Goal: Information Seeking & Learning: Learn about a topic

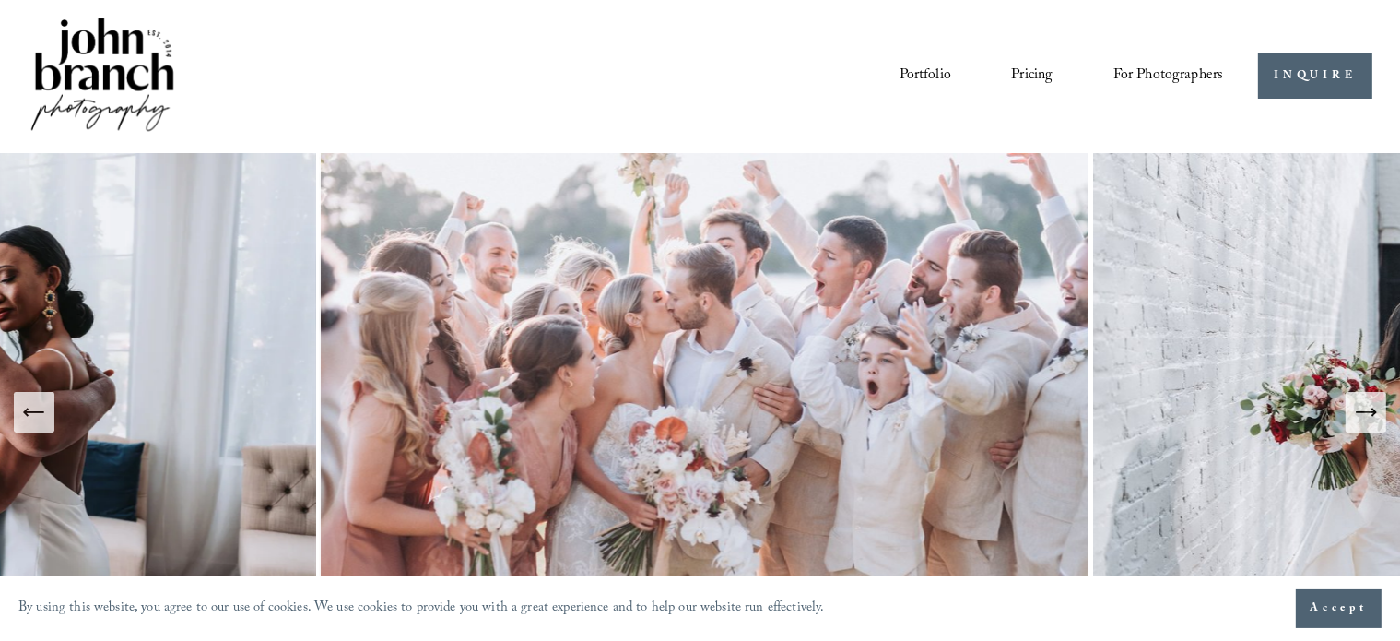
click at [1021, 73] on link "Pricing" at bounding box center [1031, 76] width 41 height 31
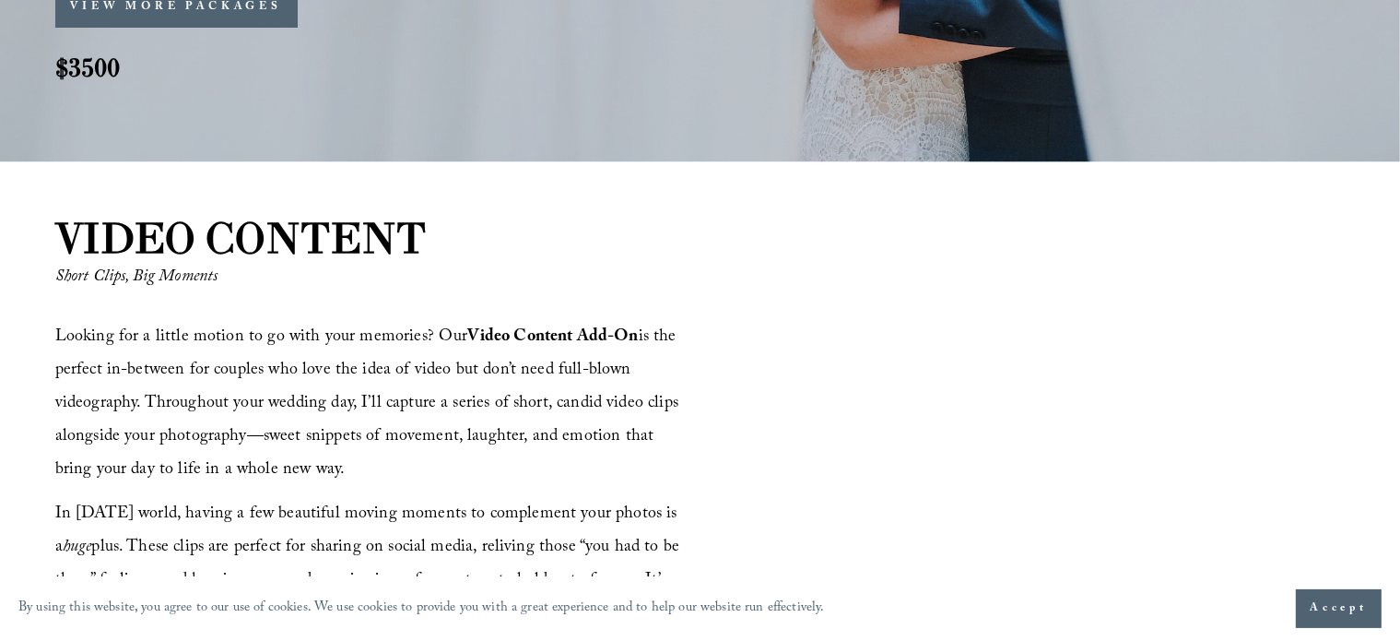
scroll to position [1936, 0]
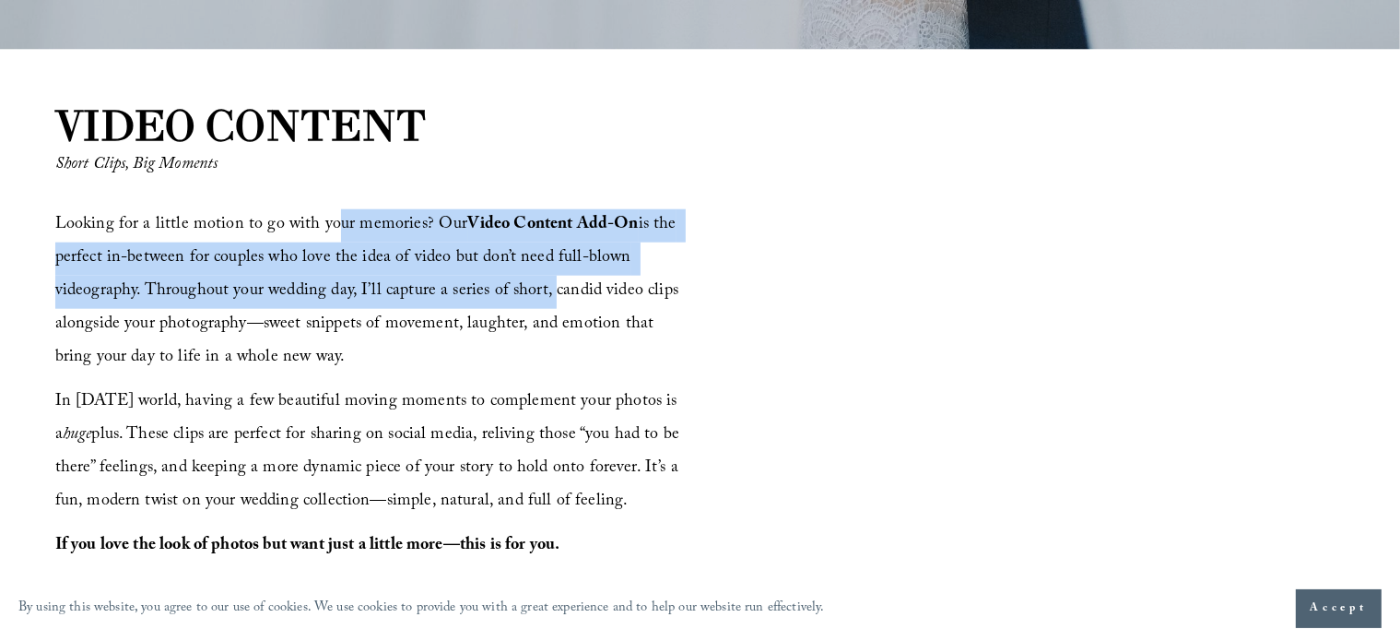
drag, startPoint x: 510, startPoint y: 289, endPoint x: 546, endPoint y: 301, distance: 37.9
click at [546, 301] on span "Looking for a little motion to go with your memories? Our Video Content Add-On …" at bounding box center [369, 291] width 629 height 161
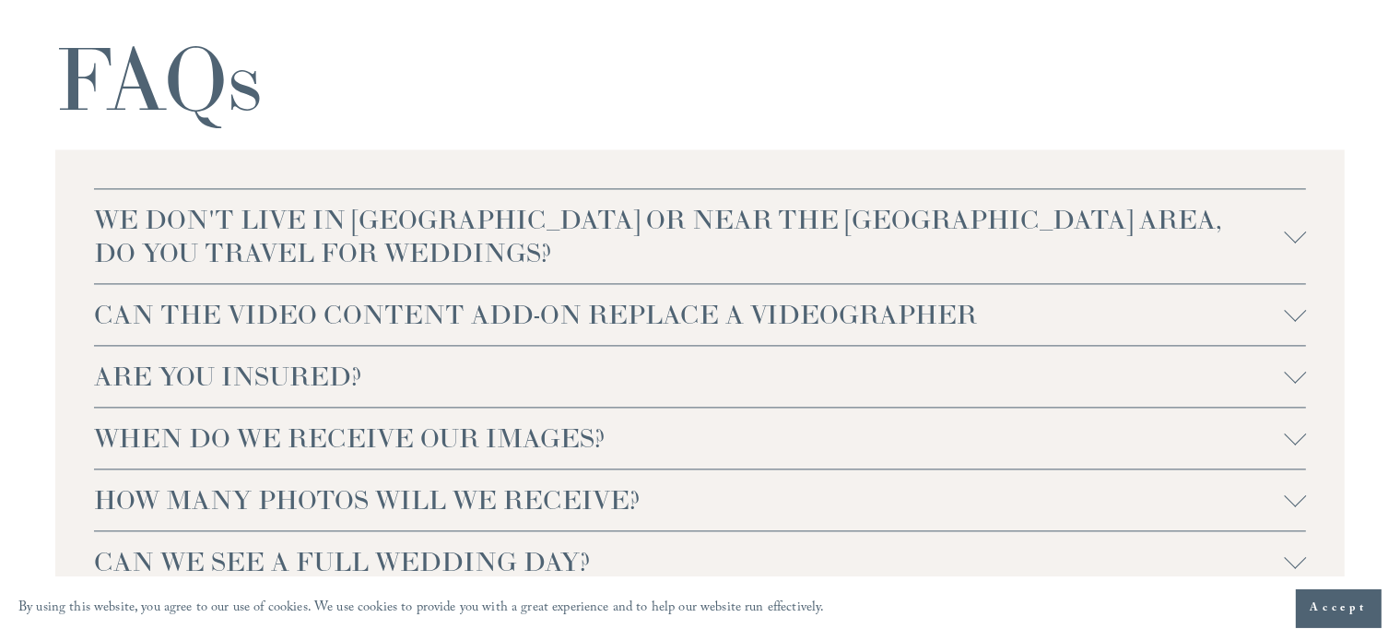
scroll to position [3964, 0]
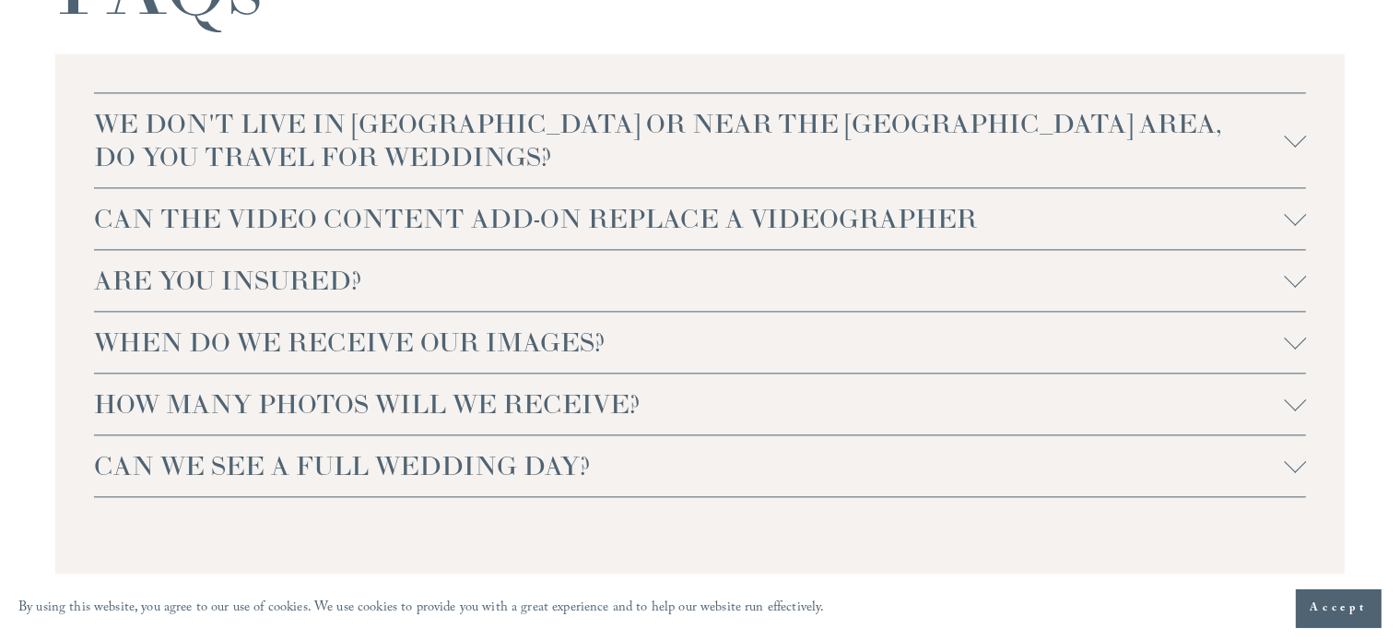
click at [1293, 216] on div at bounding box center [1295, 215] width 22 height 22
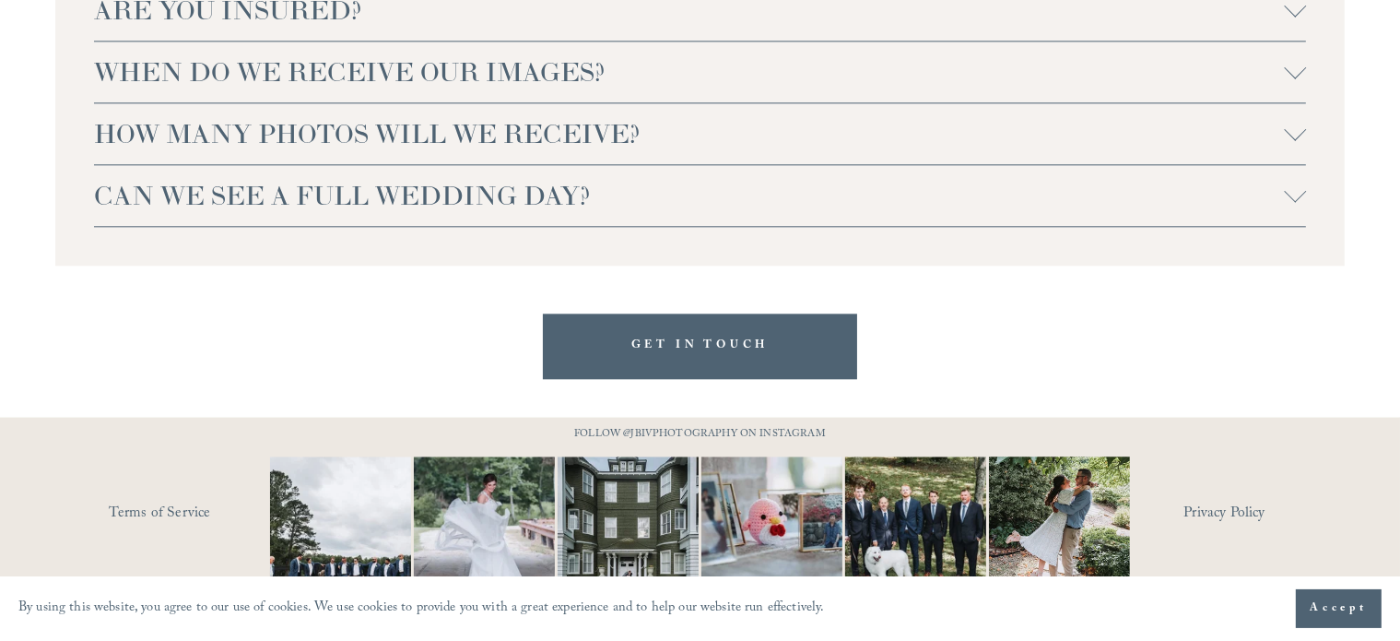
scroll to position [4510, 0]
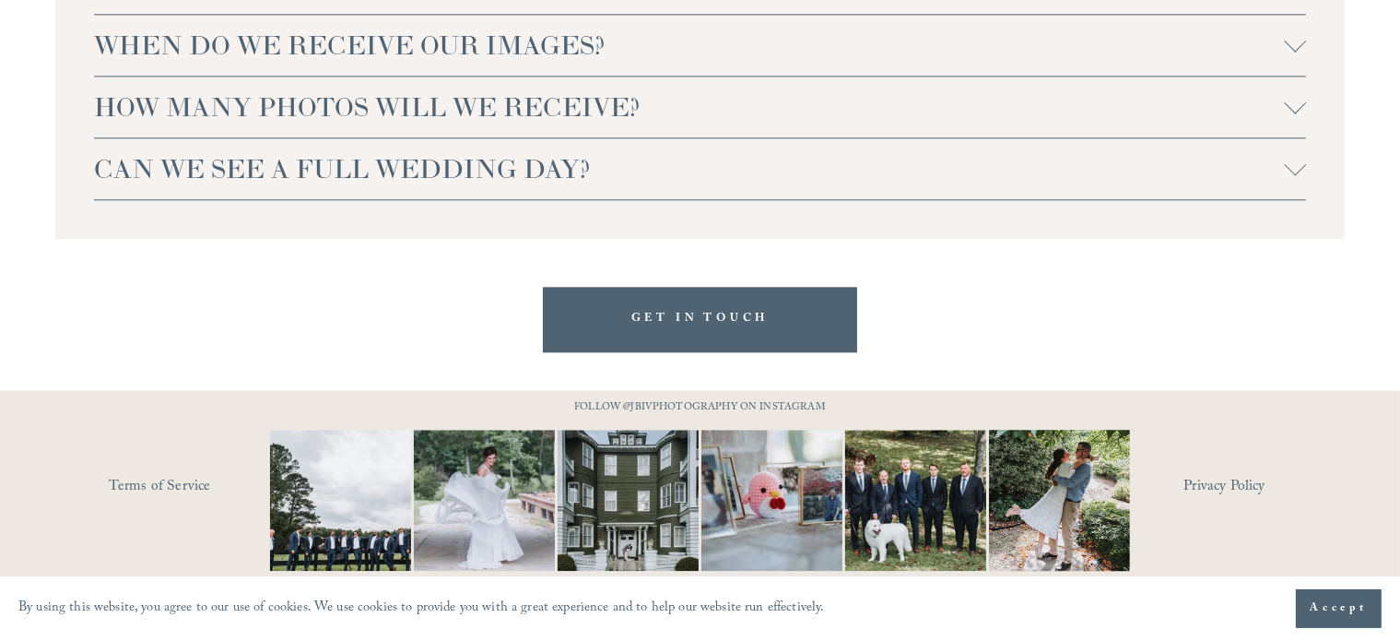
click at [1293, 174] on div at bounding box center [1295, 169] width 22 height 22
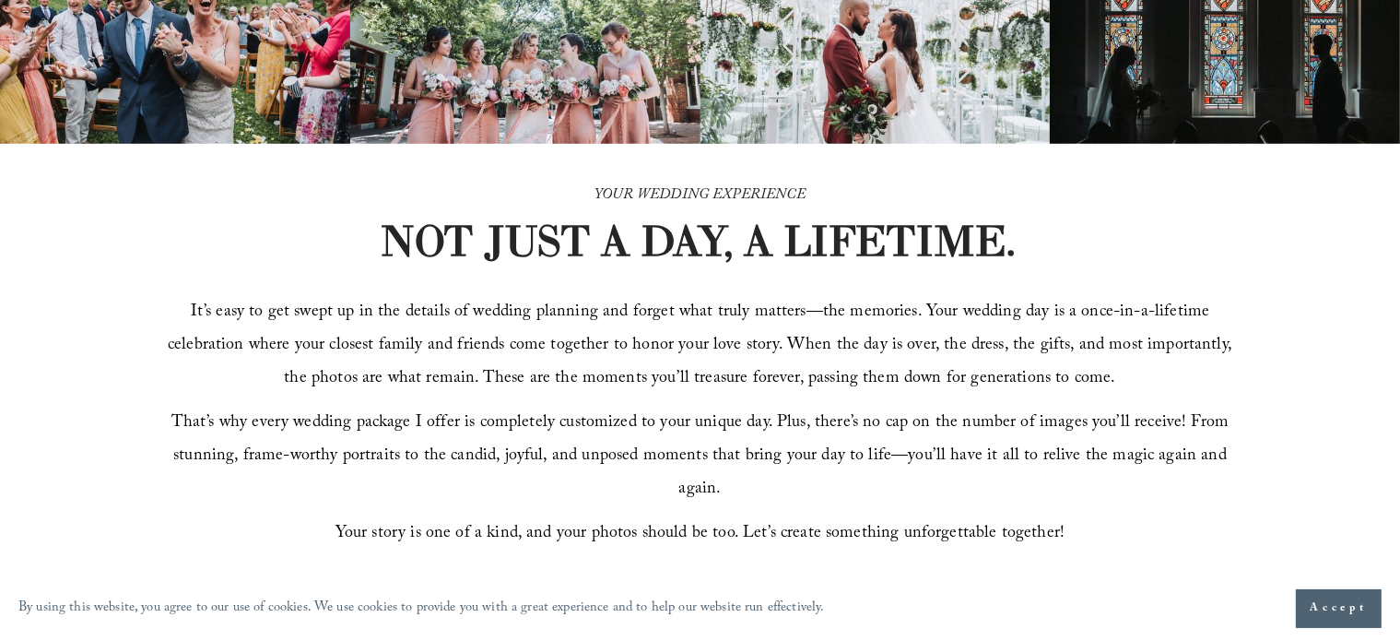
scroll to position [0, 0]
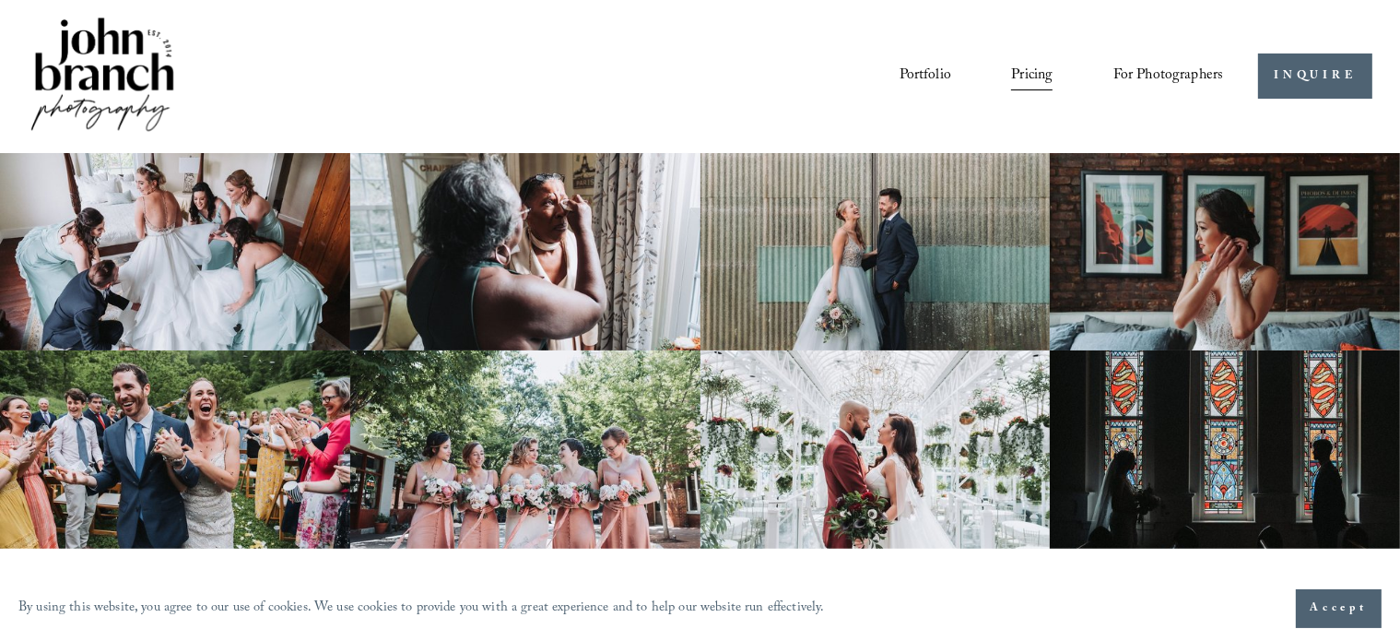
click at [925, 69] on link "Portfolio" at bounding box center [926, 76] width 52 height 31
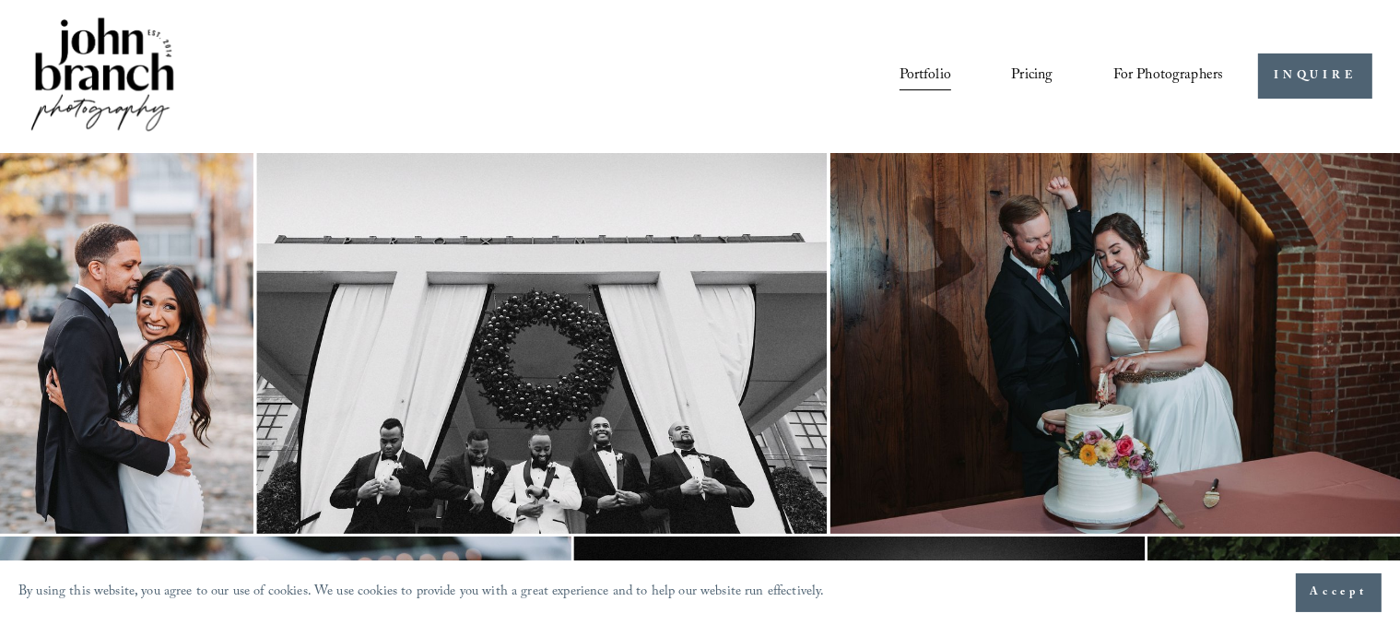
click at [1135, 321] on img at bounding box center [1117, 343] width 572 height 381
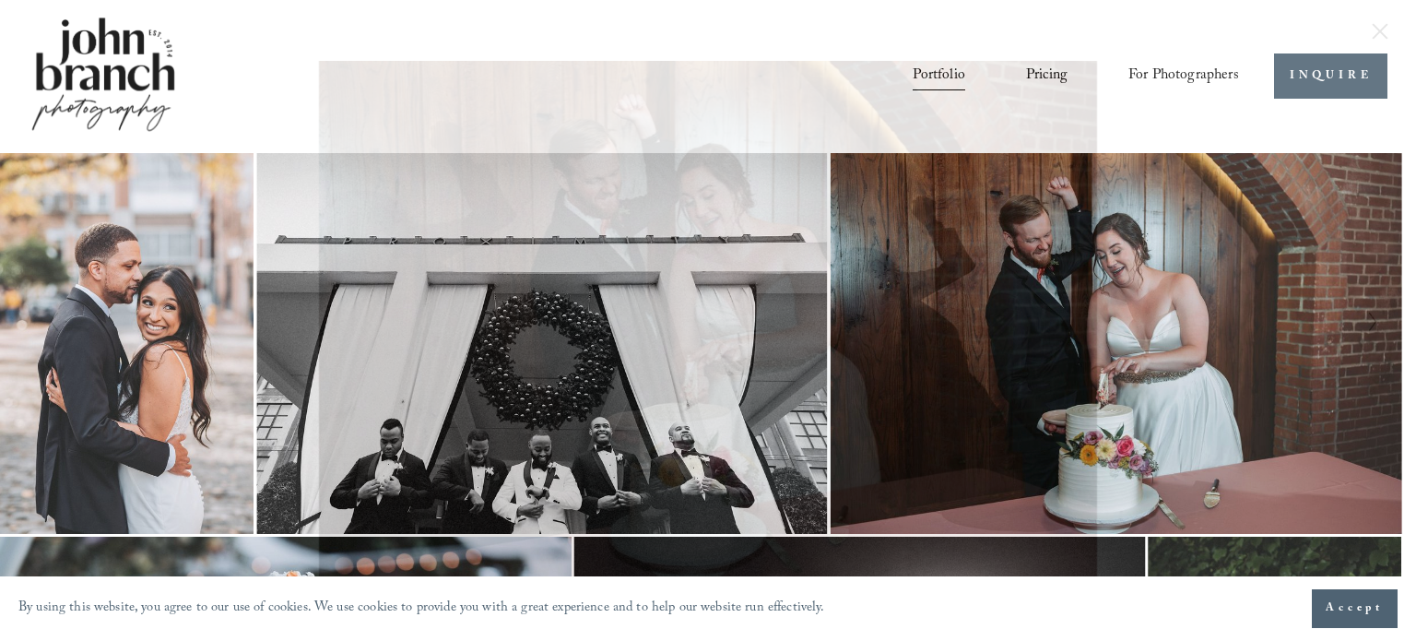
click at [1372, 324] on icon "Next Slide" at bounding box center [1373, 322] width 12 height 22
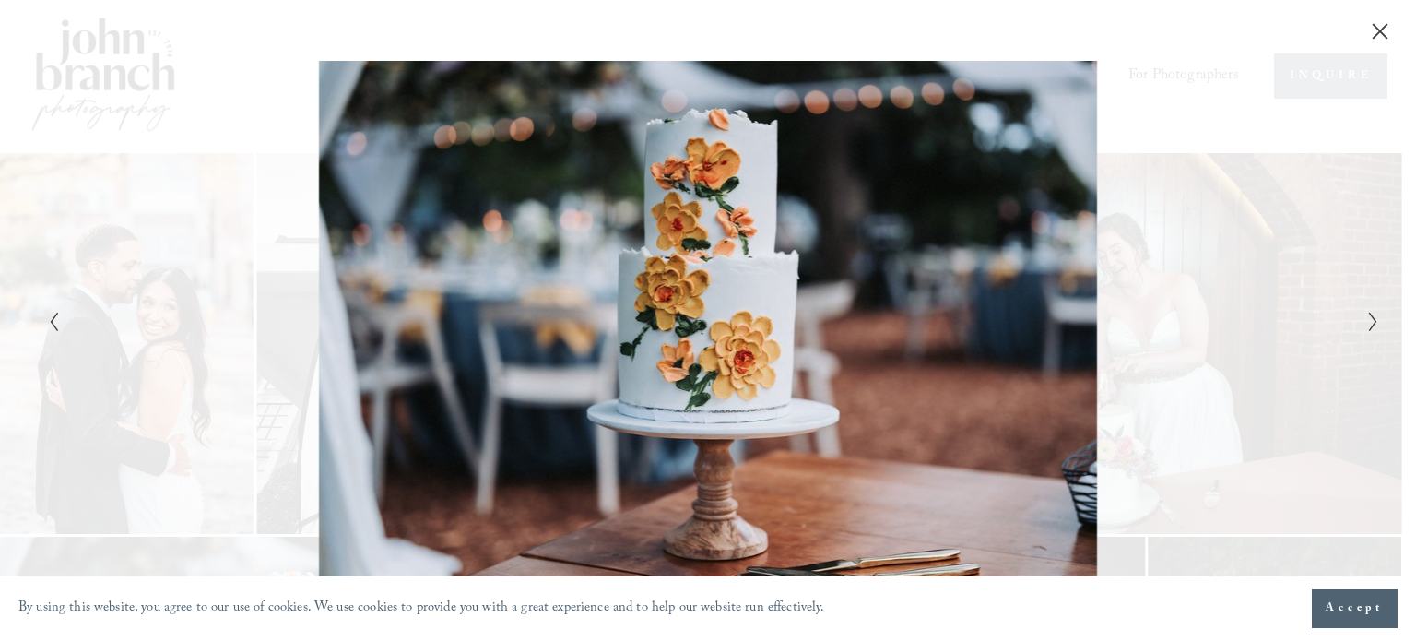
click at [1372, 324] on icon "Next Slide" at bounding box center [1373, 322] width 12 height 22
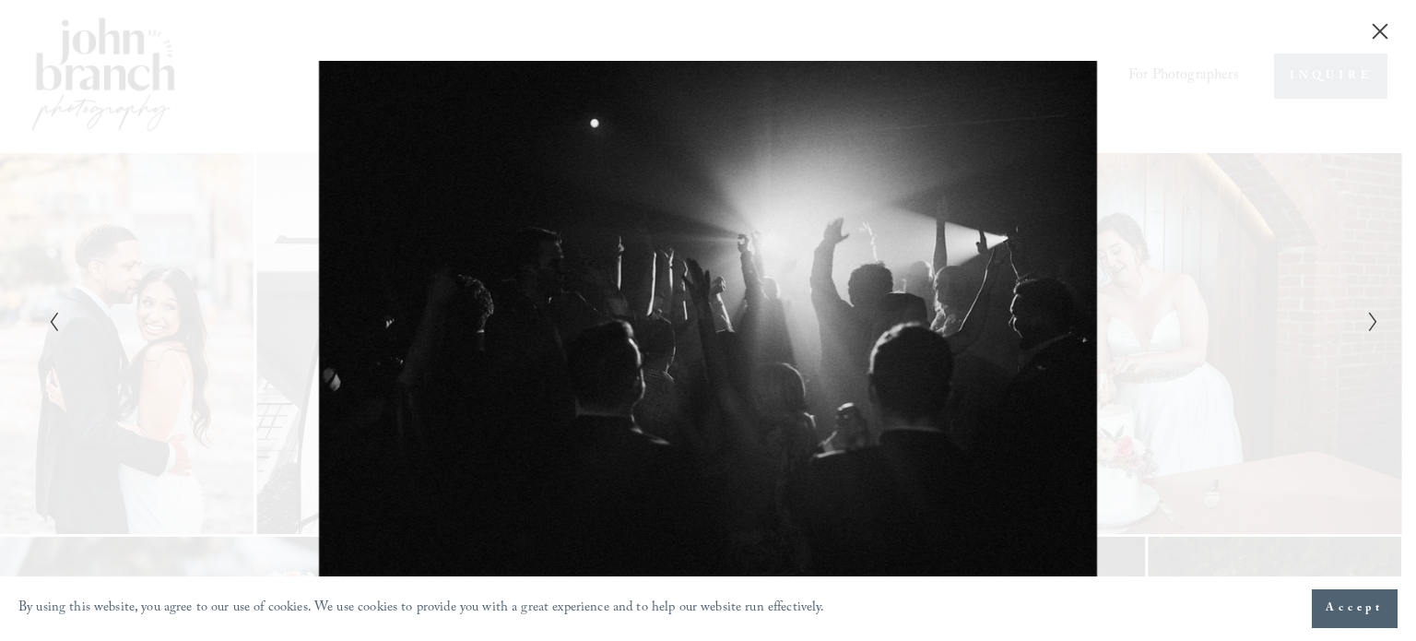
click at [1194, 137] on div "Gallery" at bounding box center [1041, 320] width 666 height 519
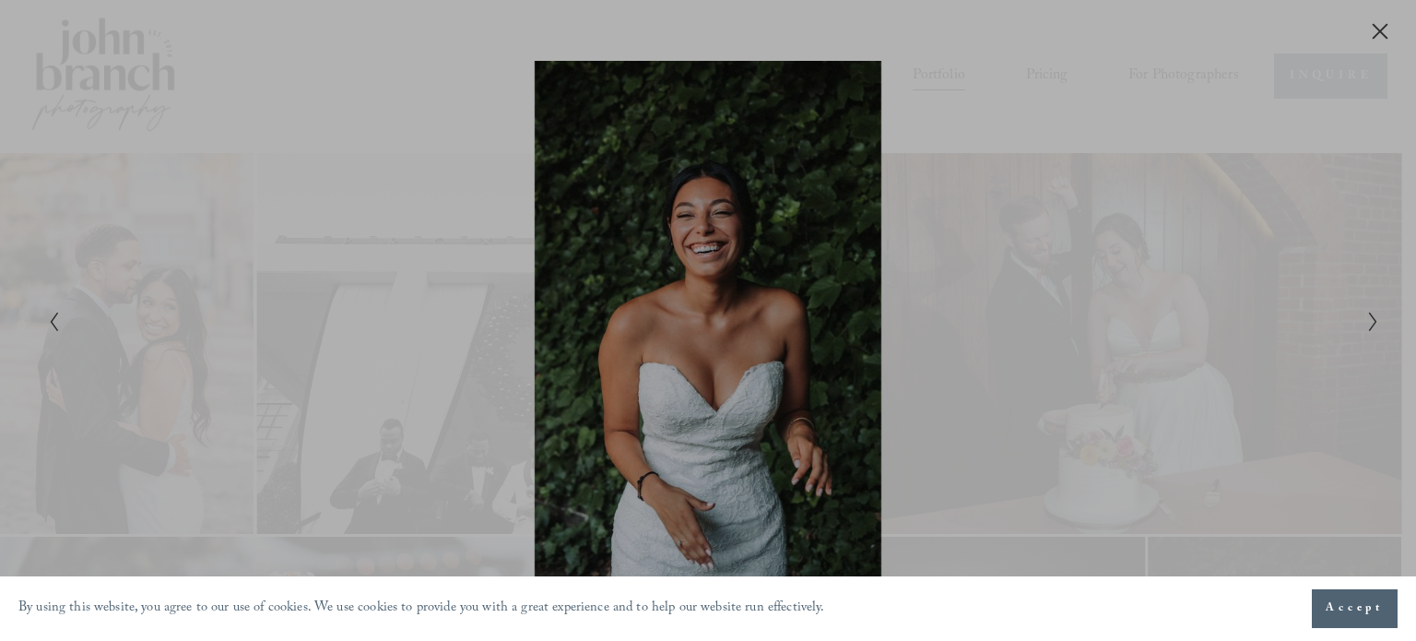
click at [1371, 35] on div at bounding box center [708, 320] width 1416 height 641
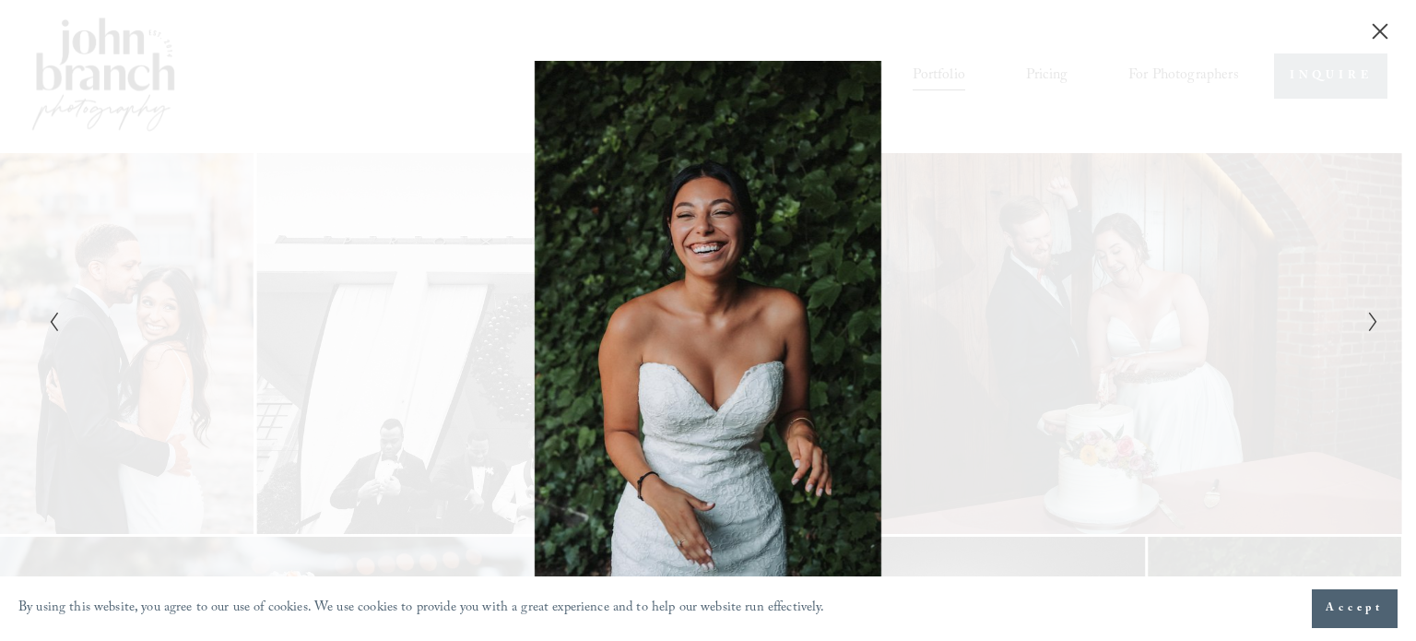
click at [1380, 39] on icon "Close" at bounding box center [1380, 31] width 18 height 18
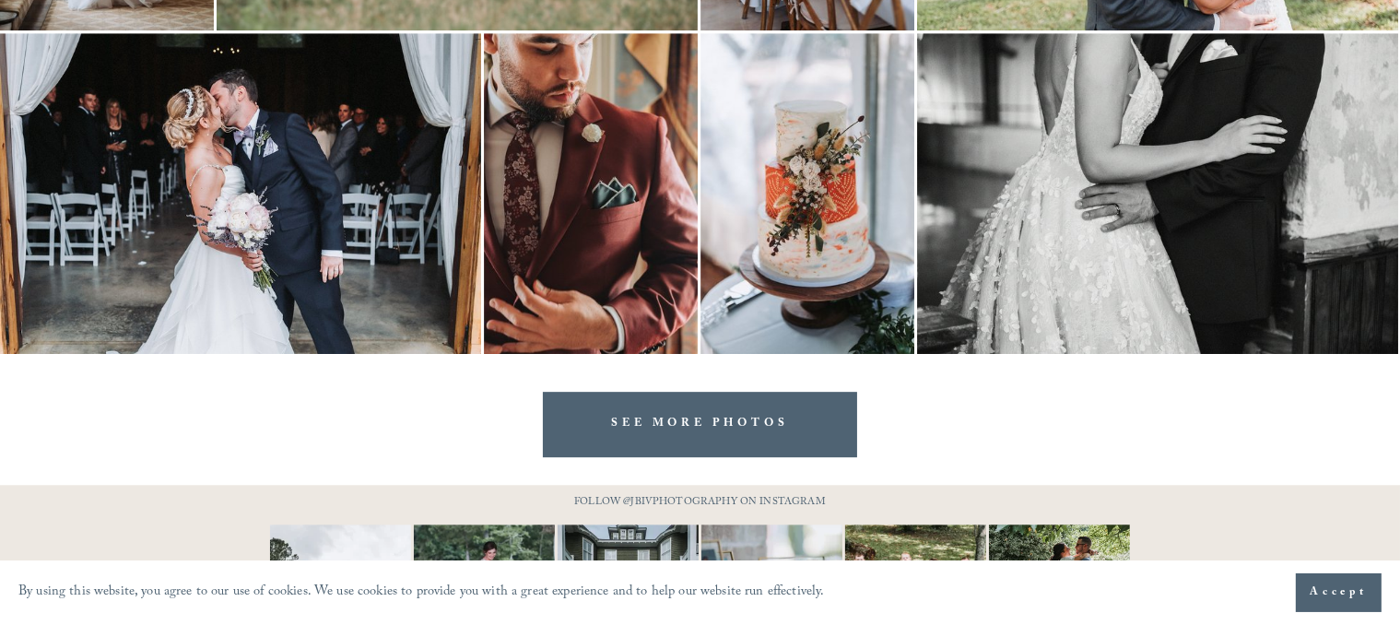
scroll to position [5591, 0]
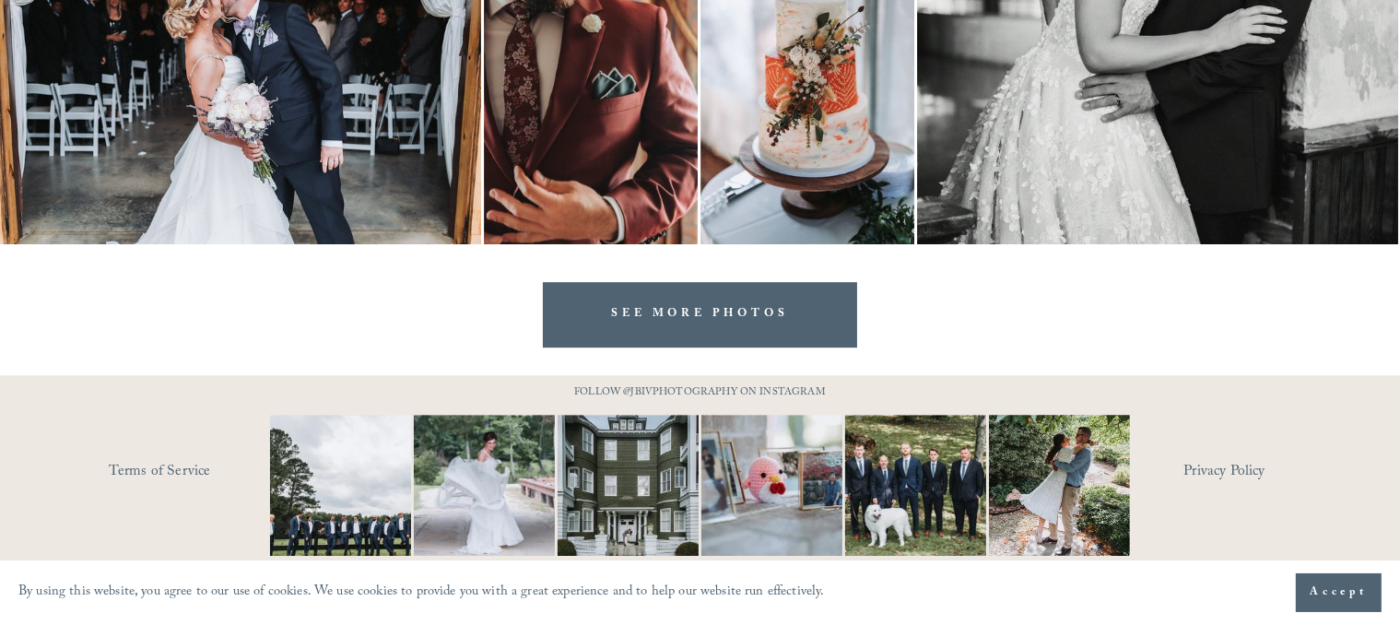
click at [743, 341] on link "SEE MORE PHOTOS" at bounding box center [700, 314] width 315 height 65
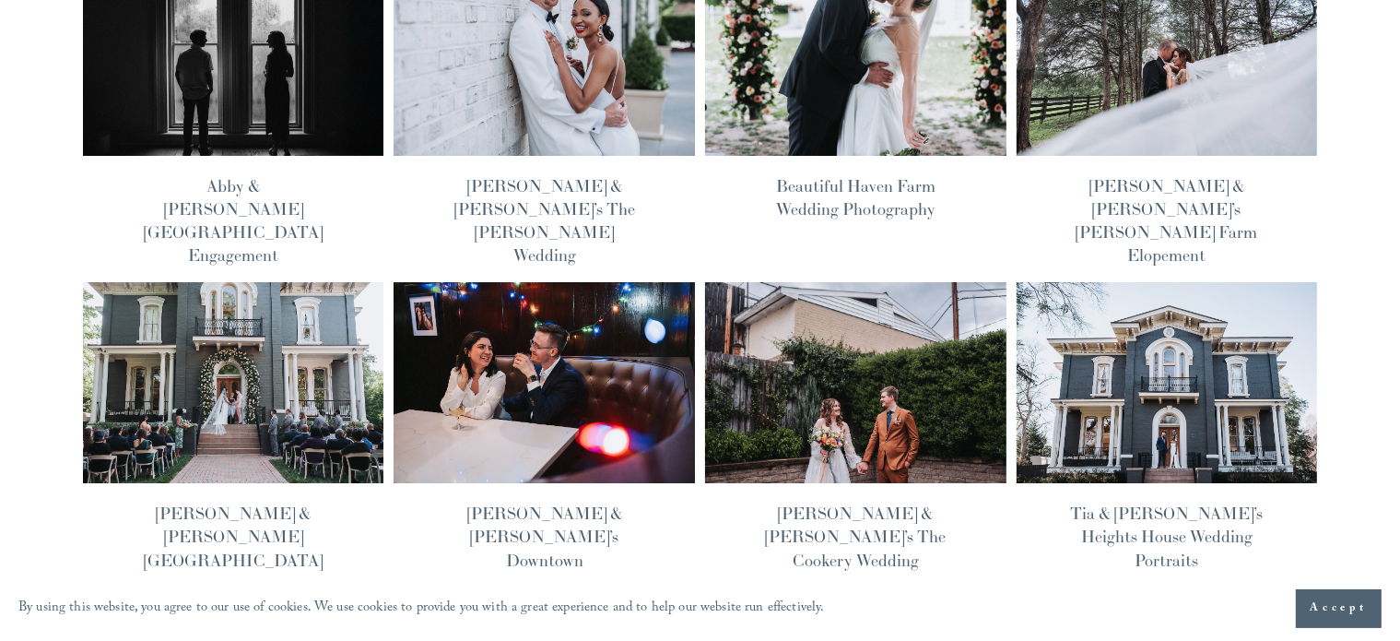
scroll to position [461, 0]
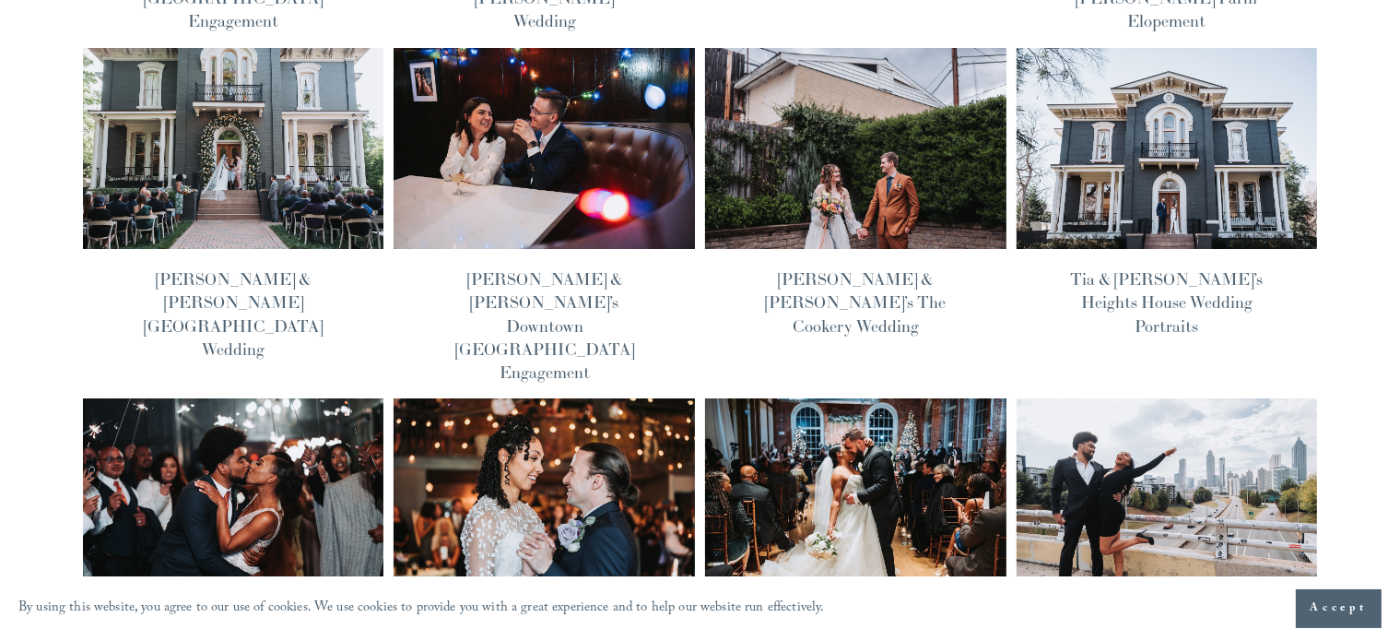
click at [852, 158] on img at bounding box center [855, 148] width 304 height 204
